Goal: Task Accomplishment & Management: Manage account settings

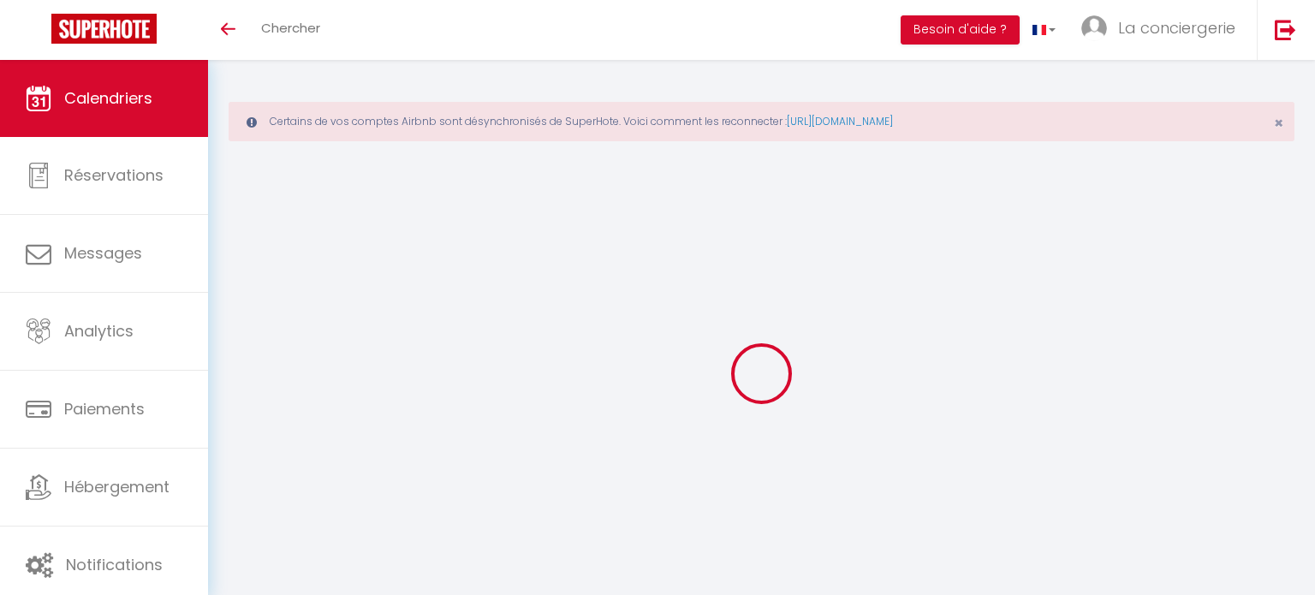
select select
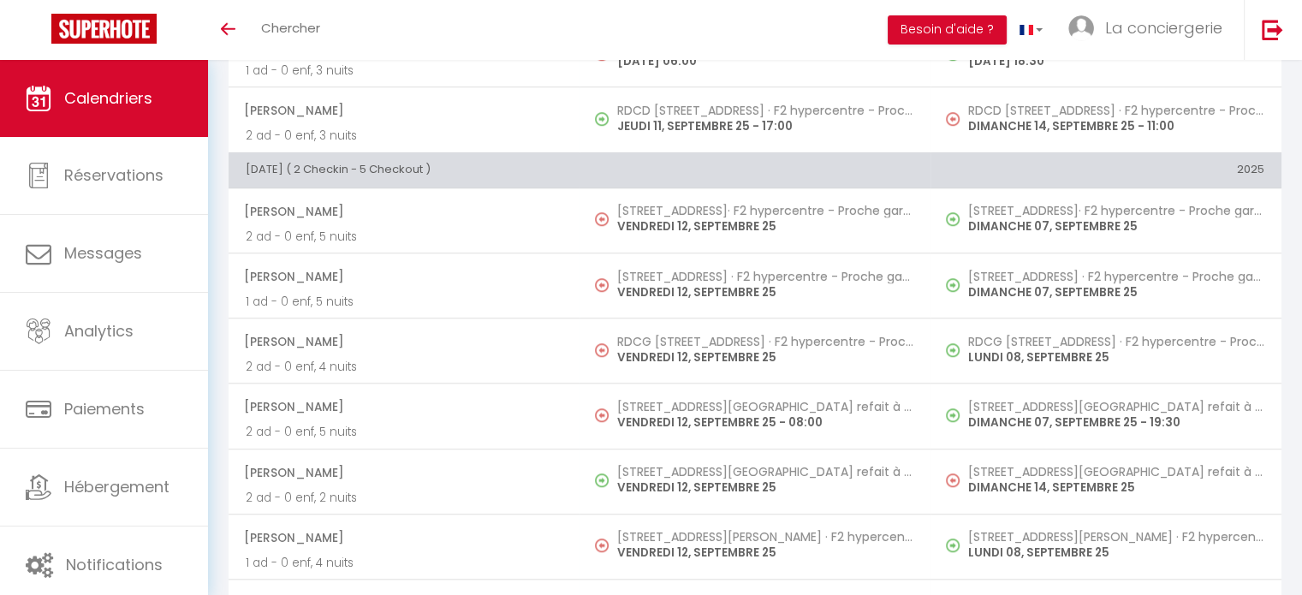
scroll to position [1354, 0]
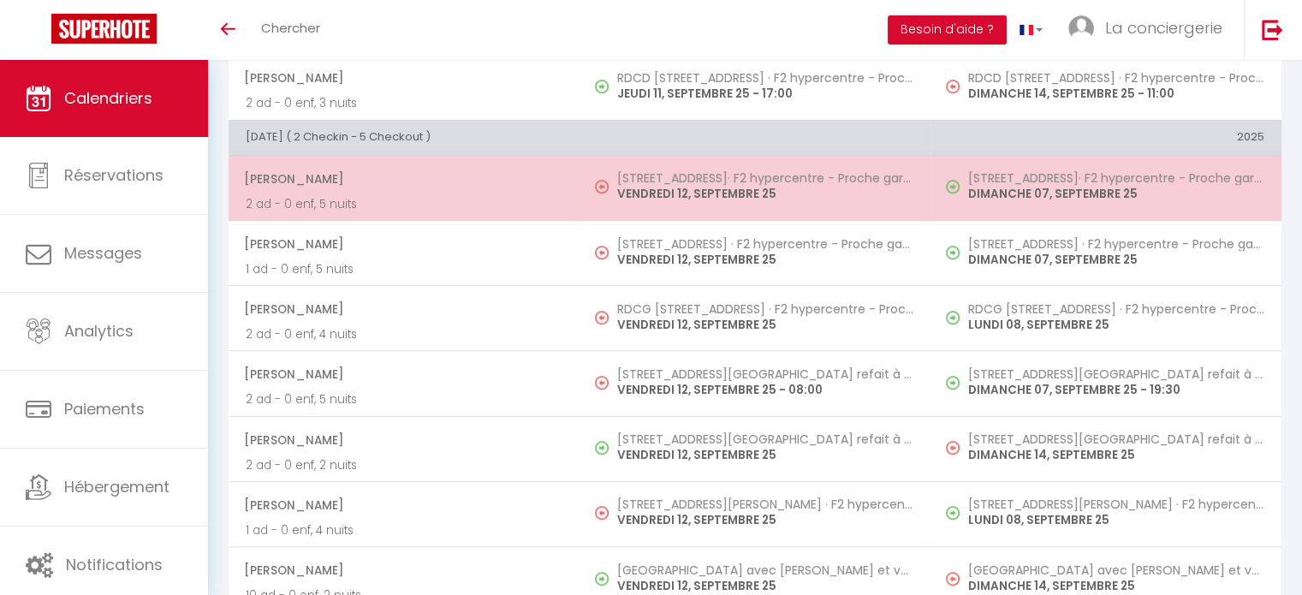
click at [670, 163] on td "[STREET_ADDRESS]· F2 hypercentre - Proche gare - WIFI gratuite [DATE]" at bounding box center [754, 187] width 351 height 65
select select "OK"
select select "0"
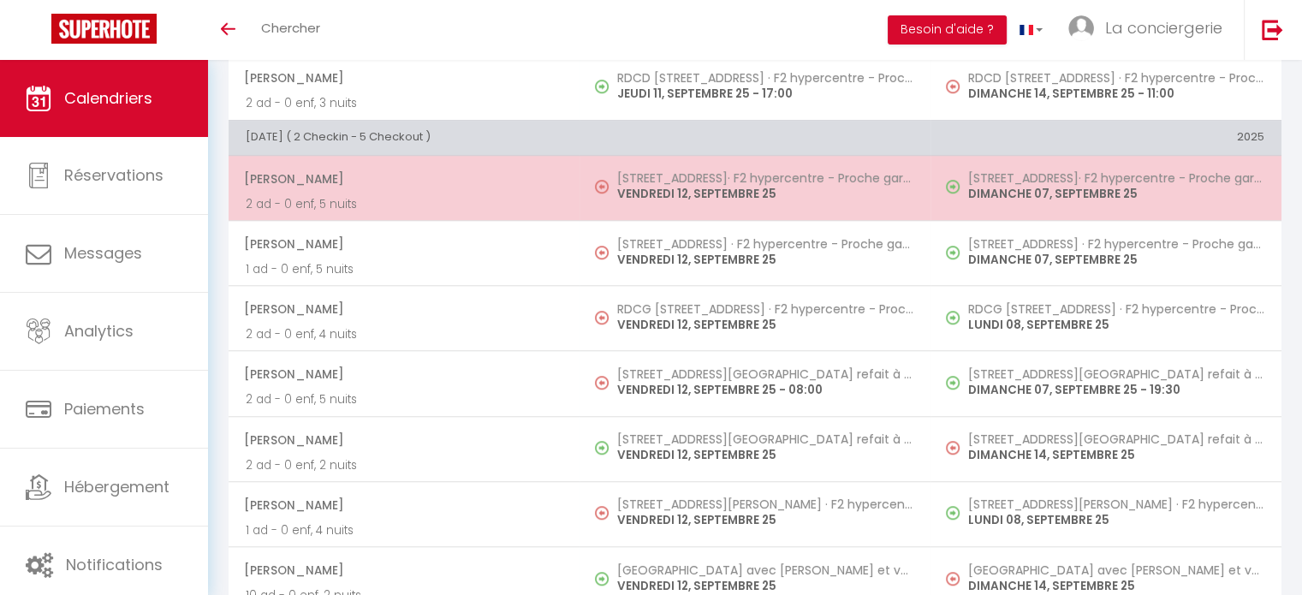
select select "1"
select select
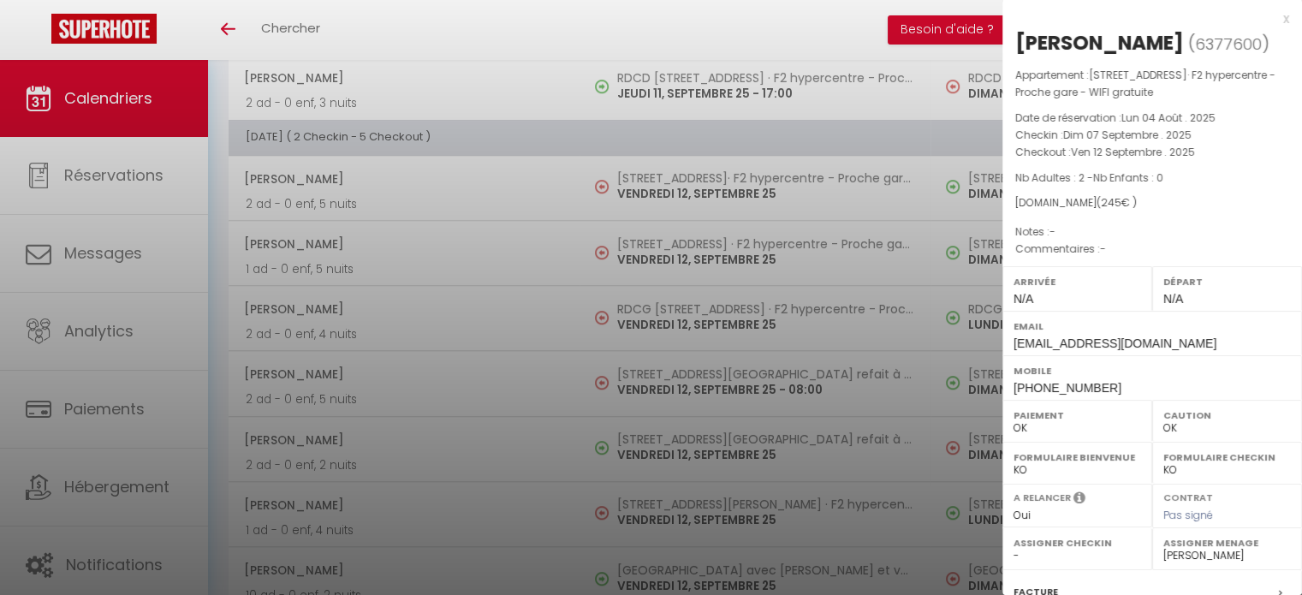
click at [685, 239] on div at bounding box center [651, 297] width 1302 height 595
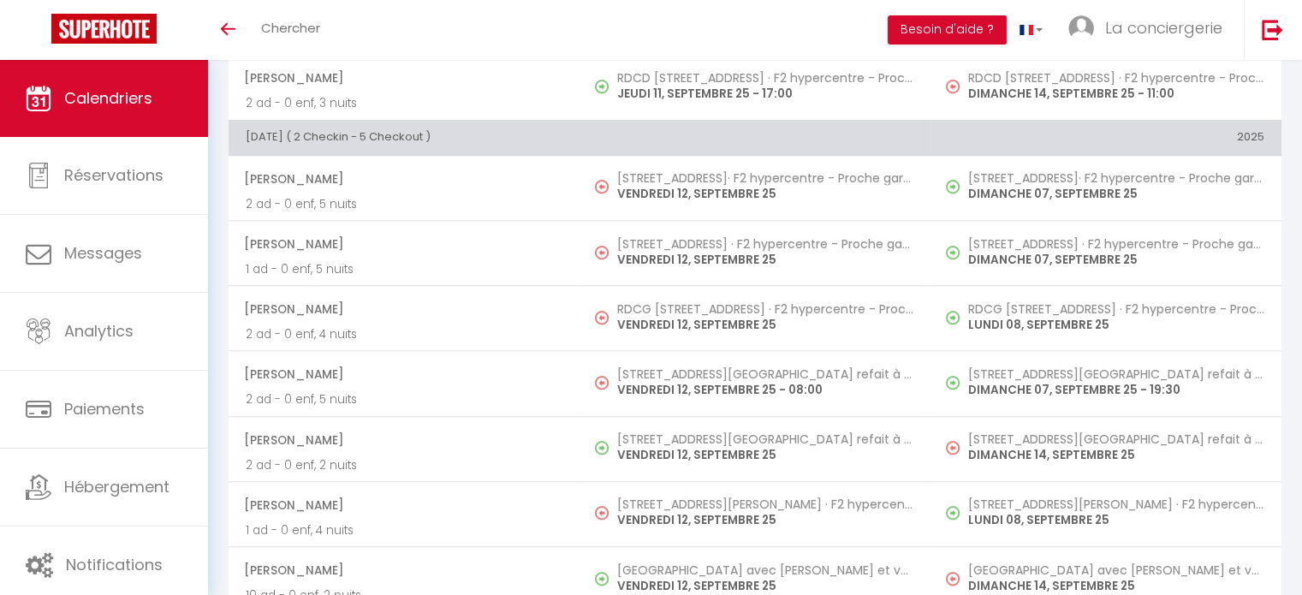
click at [685, 239] on h5 "[STREET_ADDRESS] · F2 hypercentre - Proche gare - WIFI gratuite" at bounding box center [765, 244] width 296 height 14
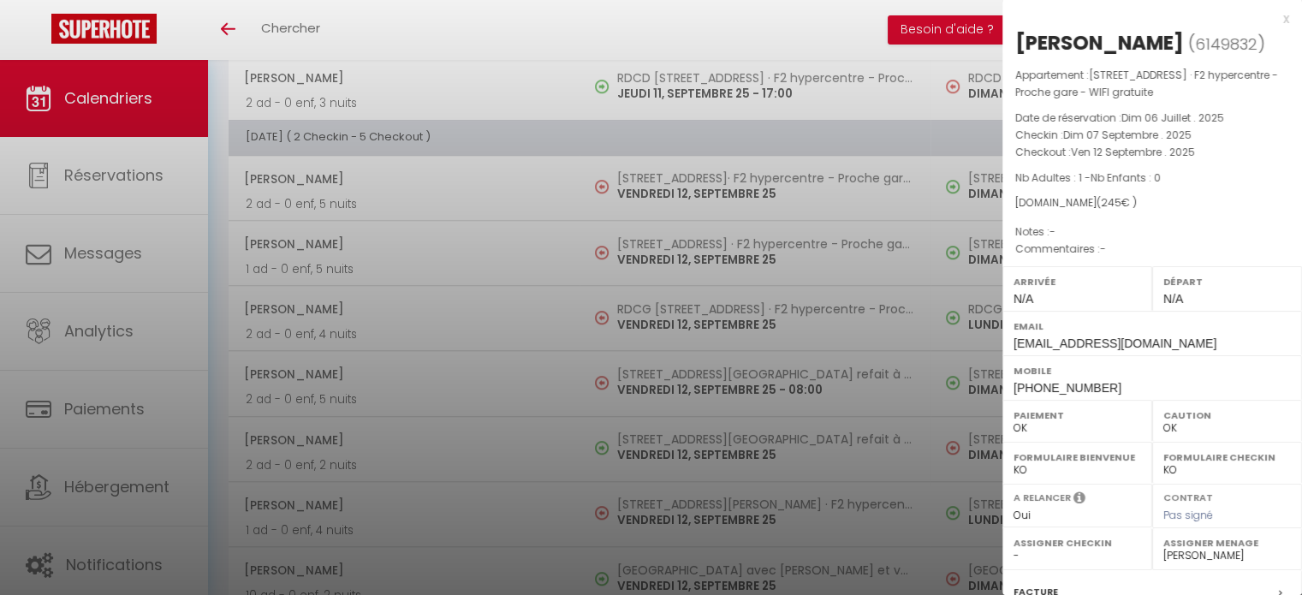
click at [698, 318] on div at bounding box center [651, 297] width 1302 height 595
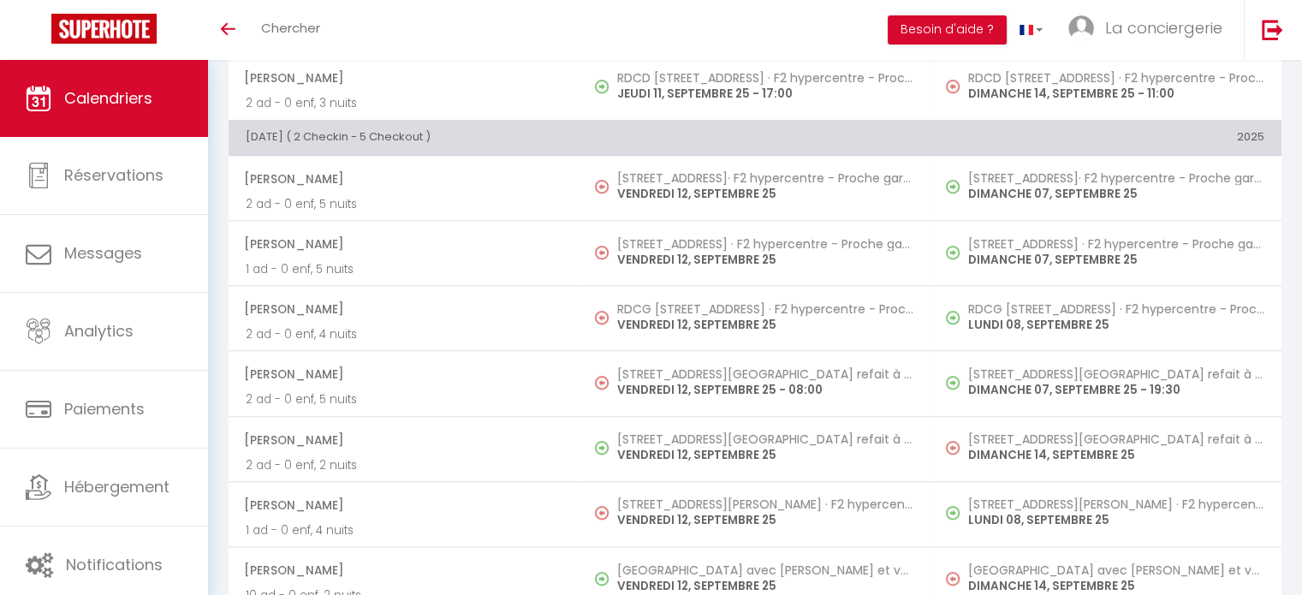
click at [698, 318] on p "VENDREDI 12, SEPTEMBRE 25" at bounding box center [765, 325] width 296 height 18
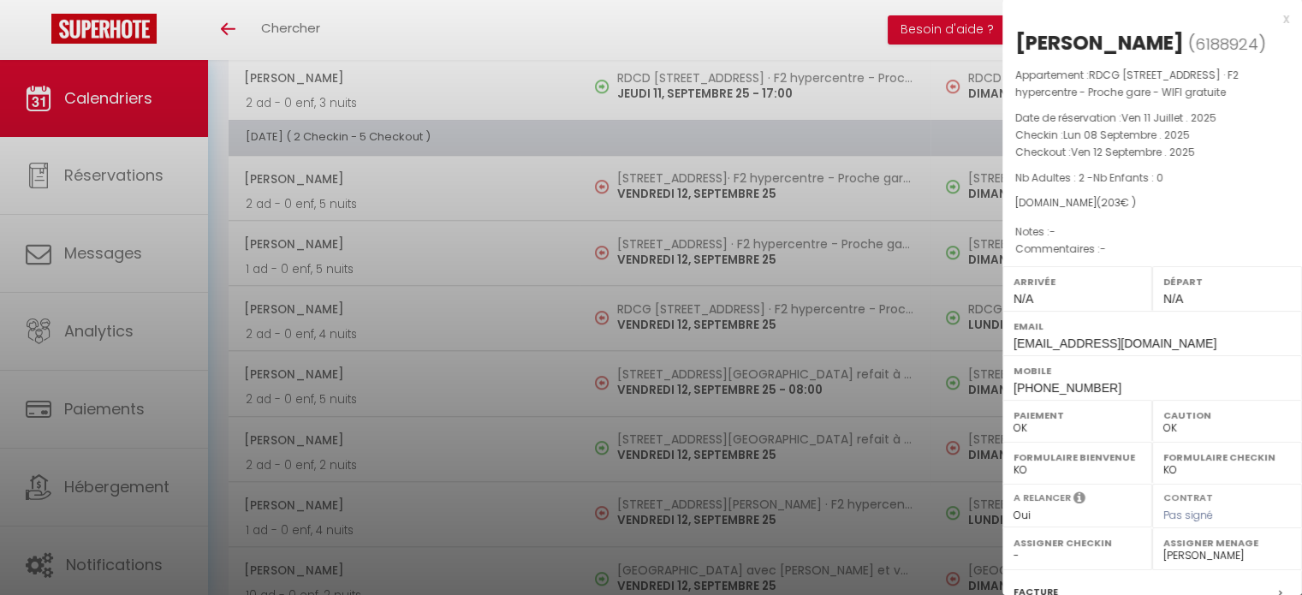
click at [705, 367] on div at bounding box center [651, 297] width 1302 height 595
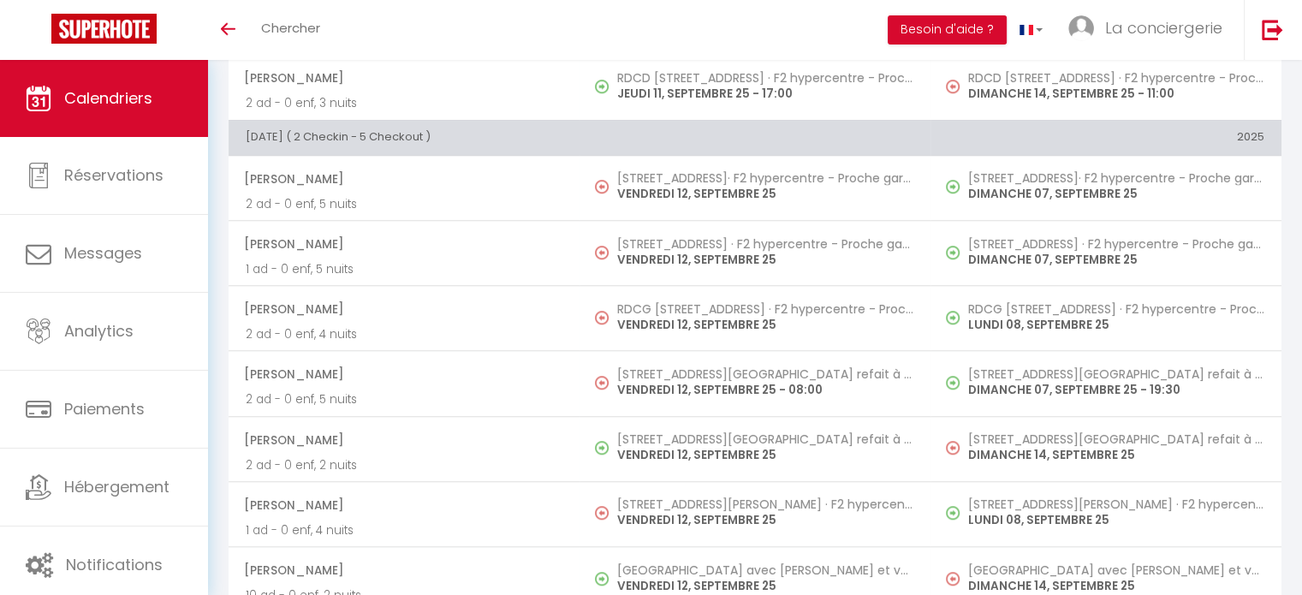
click at [705, 367] on h5 "[STREET_ADDRESS][GEOGRAPHIC_DATA] refait à neuf - proche [GEOGRAPHIC_DATA]" at bounding box center [765, 374] width 296 height 14
select select "50989"
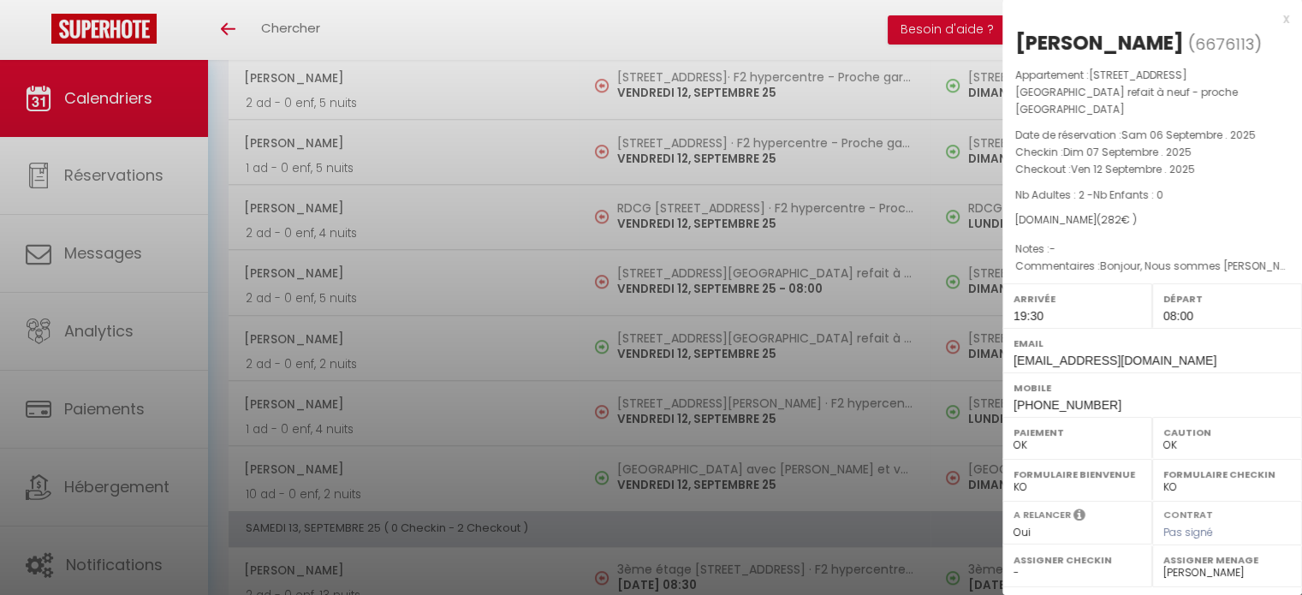
scroll to position [1457, 0]
click at [693, 400] on div at bounding box center [651, 297] width 1302 height 595
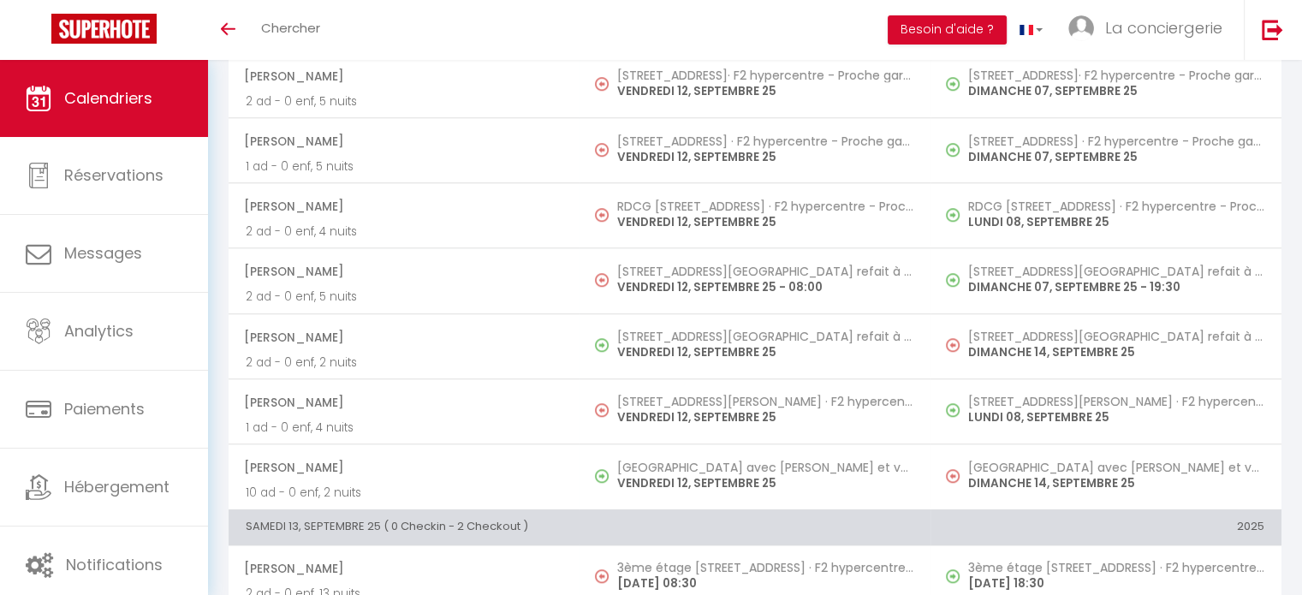
click at [693, 400] on h5 "[STREET_ADDRESS][PERSON_NAME] · F2 hypercentre - proche gare" at bounding box center [765, 402] width 296 height 14
select select "0"
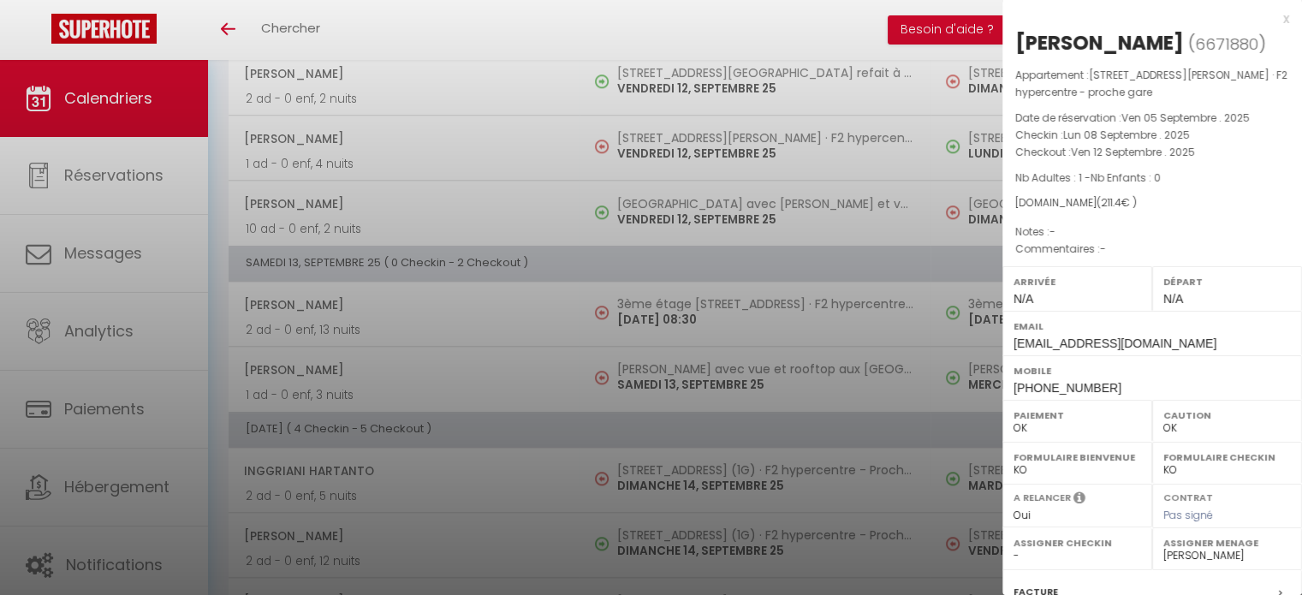
scroll to position [1721, 0]
click at [685, 314] on div at bounding box center [651, 297] width 1302 height 595
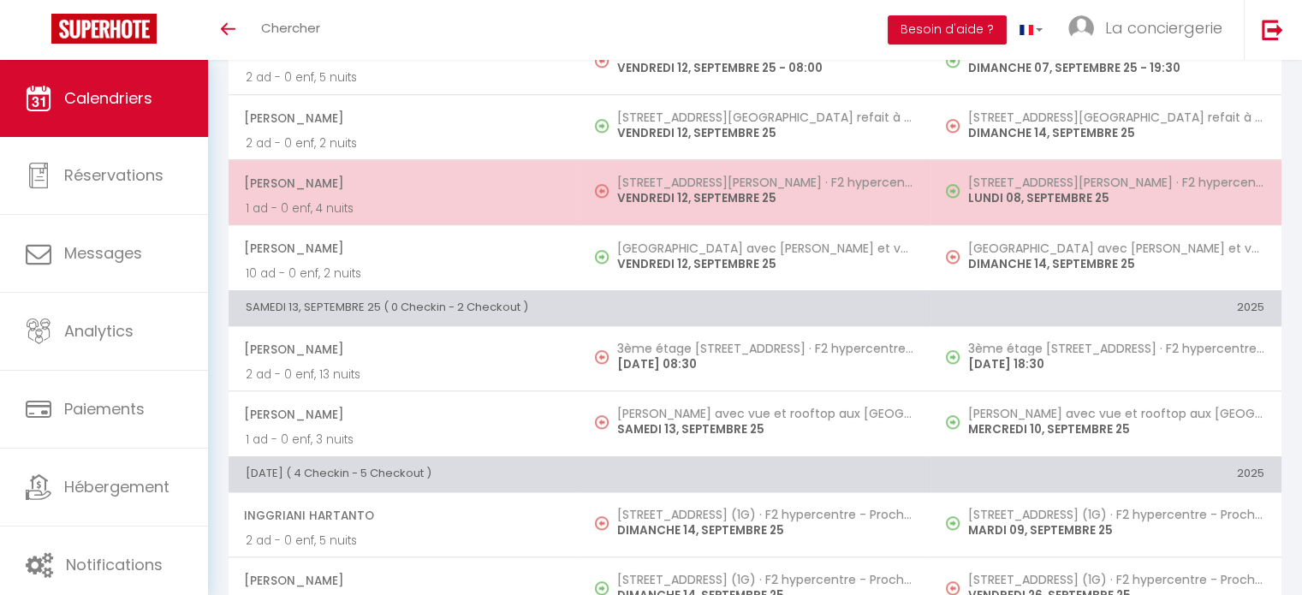
scroll to position [1726, 0]
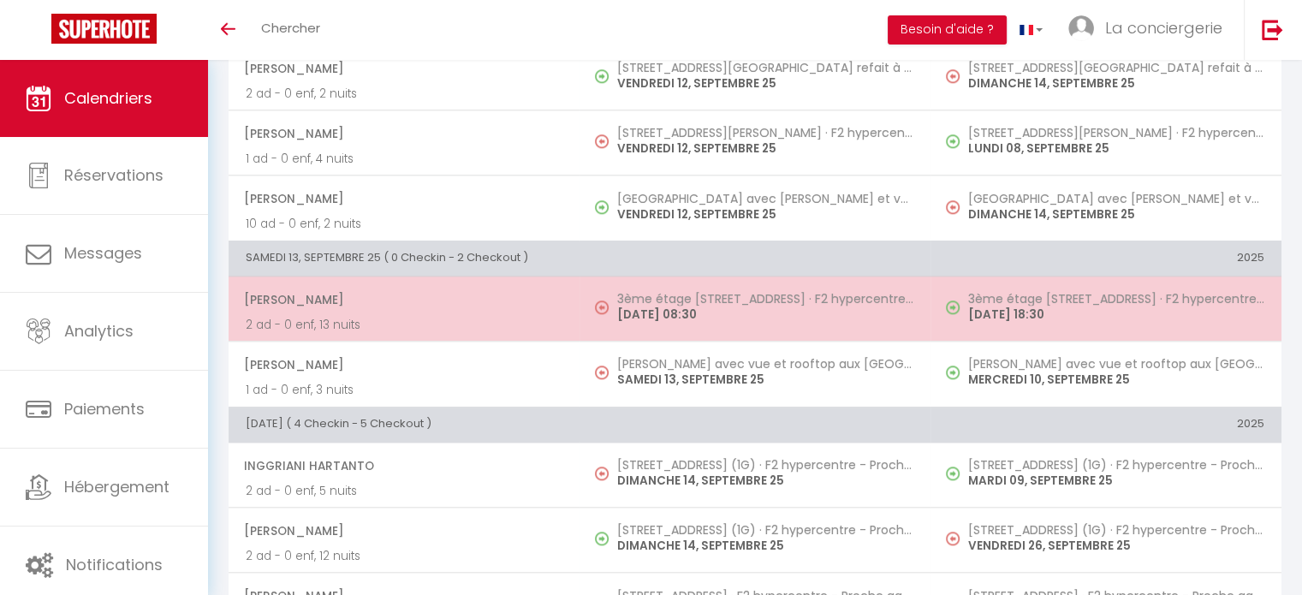
click at [698, 310] on p "[DATE] 08:30" at bounding box center [765, 315] width 296 height 18
select select "19454"
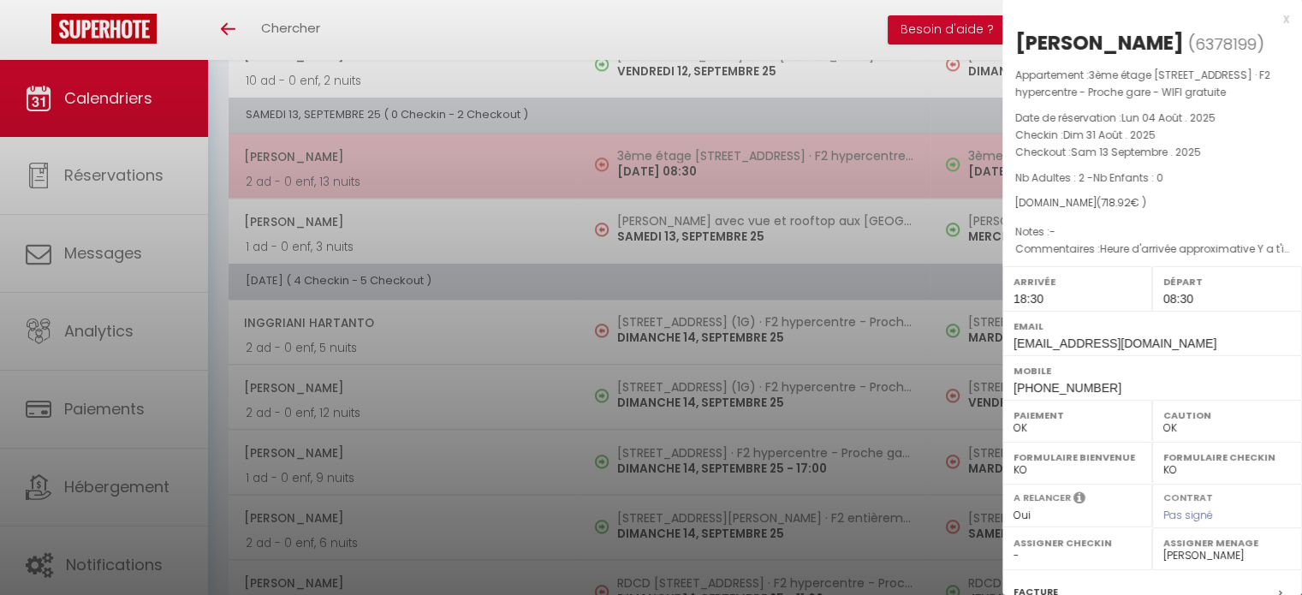
scroll to position [1869, 0]
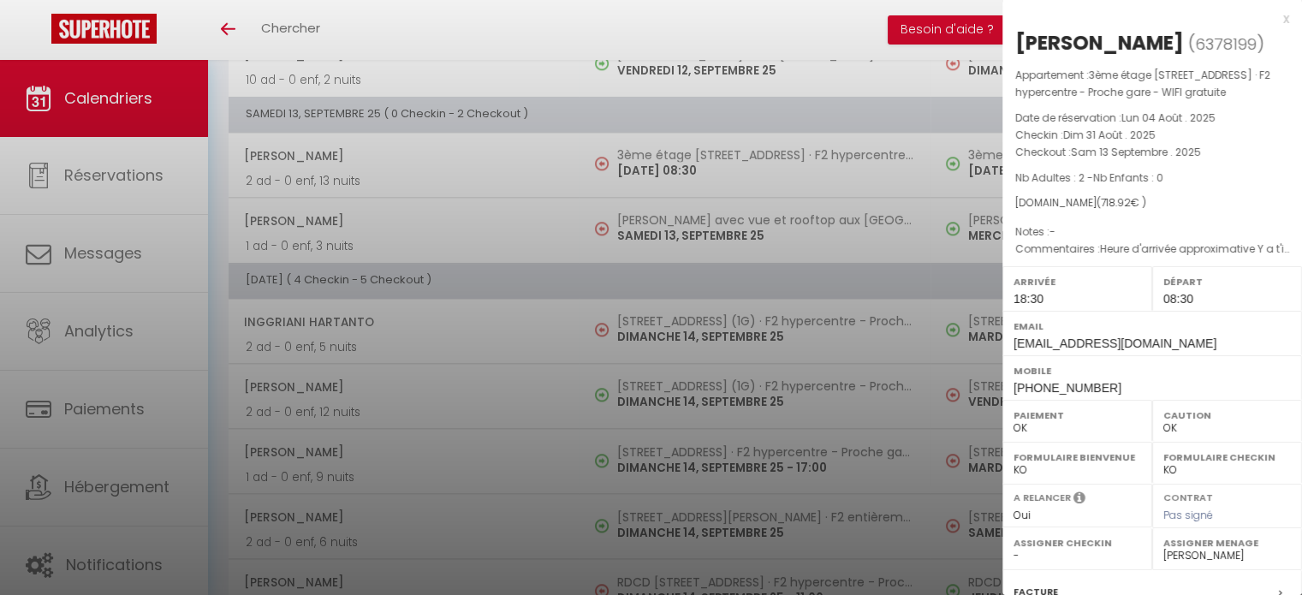
click at [681, 317] on div at bounding box center [651, 297] width 1302 height 595
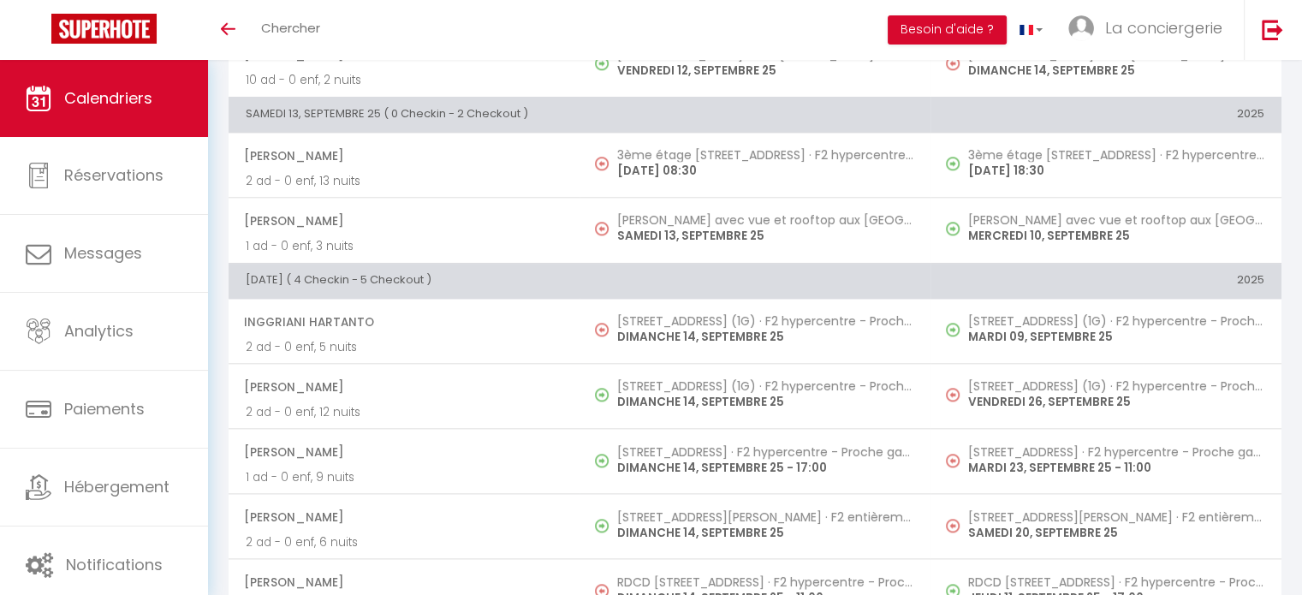
click at [681, 317] on h5 "[STREET_ADDRESS] (1G) · F2 hypercentre - Proche gare - WIFI gratuite" at bounding box center [765, 321] width 296 height 14
select select "KO"
select select "0"
select select "50989"
